Goal: Transaction & Acquisition: Download file/media

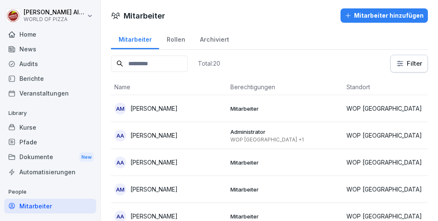
click at [32, 158] on div "Dokumente New" at bounding box center [50, 158] width 92 height 16
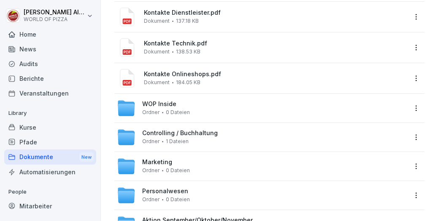
scroll to position [85, 0]
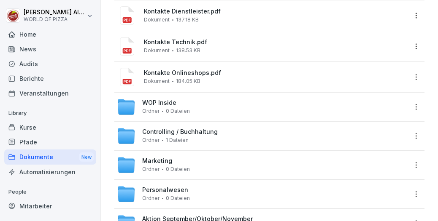
click at [163, 193] on span "Personalwesen" at bounding box center [165, 190] width 46 height 7
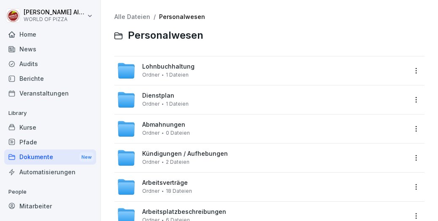
scroll to position [30, 0]
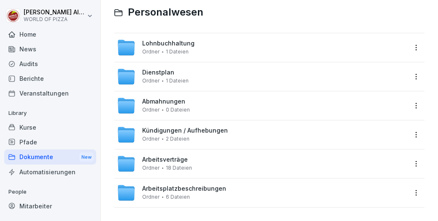
click at [167, 156] on span "Arbeitsverträge" at bounding box center [165, 159] width 46 height 7
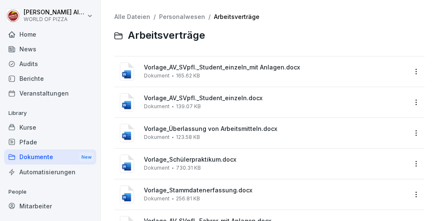
click at [203, 99] on span "Vorlage_AV_SVpfl._Student_einzeln.docx" at bounding box center [275, 98] width 263 height 7
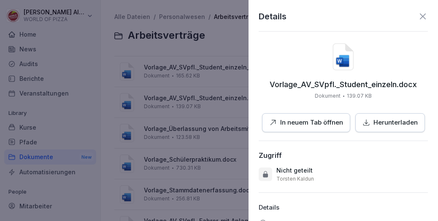
click at [306, 126] on p "In neuem Tab öffnen" at bounding box center [311, 123] width 63 height 10
click at [373, 120] on p "Herunterladen" at bounding box center [395, 123] width 44 height 10
